Goal: Information Seeking & Learning: Learn about a topic

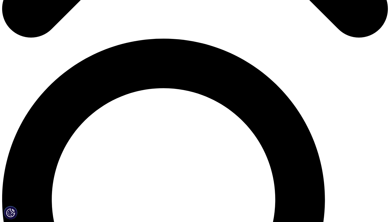
scroll to position [355, 0]
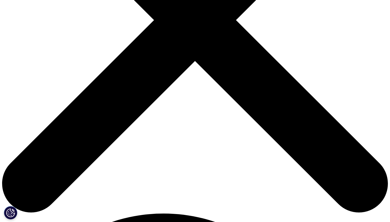
scroll to position [180, 0]
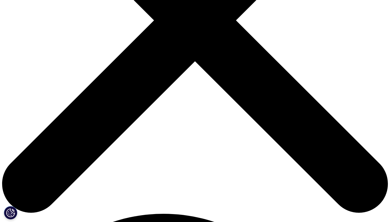
drag, startPoint x: 181, startPoint y: 175, endPoint x: 212, endPoint y: 172, distance: 31.4
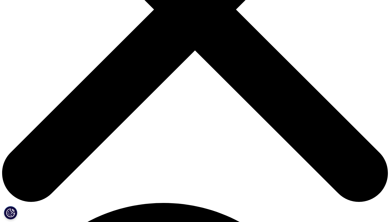
scroll to position [192, 0]
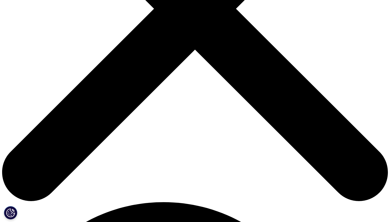
drag, startPoint x: 200, startPoint y: 196, endPoint x: 231, endPoint y: 194, distance: 30.8
copy p "Dr. Jean Kaseya"
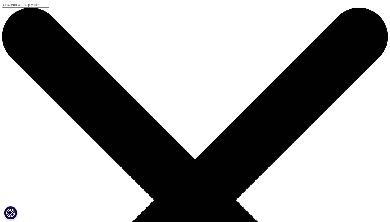
scroll to position [0, 0]
drag, startPoint x: 40, startPoint y: 125, endPoint x: 77, endPoint y: 123, distance: 37.2
copy div "Daniel Mora-Brito"
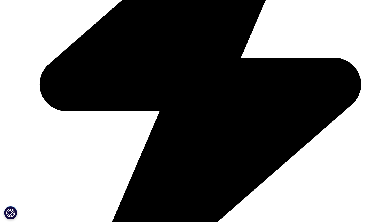
scroll to position [1394, 0]
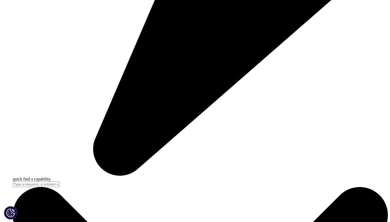
scroll to position [1521, 0]
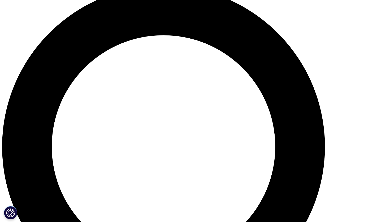
scroll to position [409, 0]
